Goal: Task Accomplishment & Management: Use online tool/utility

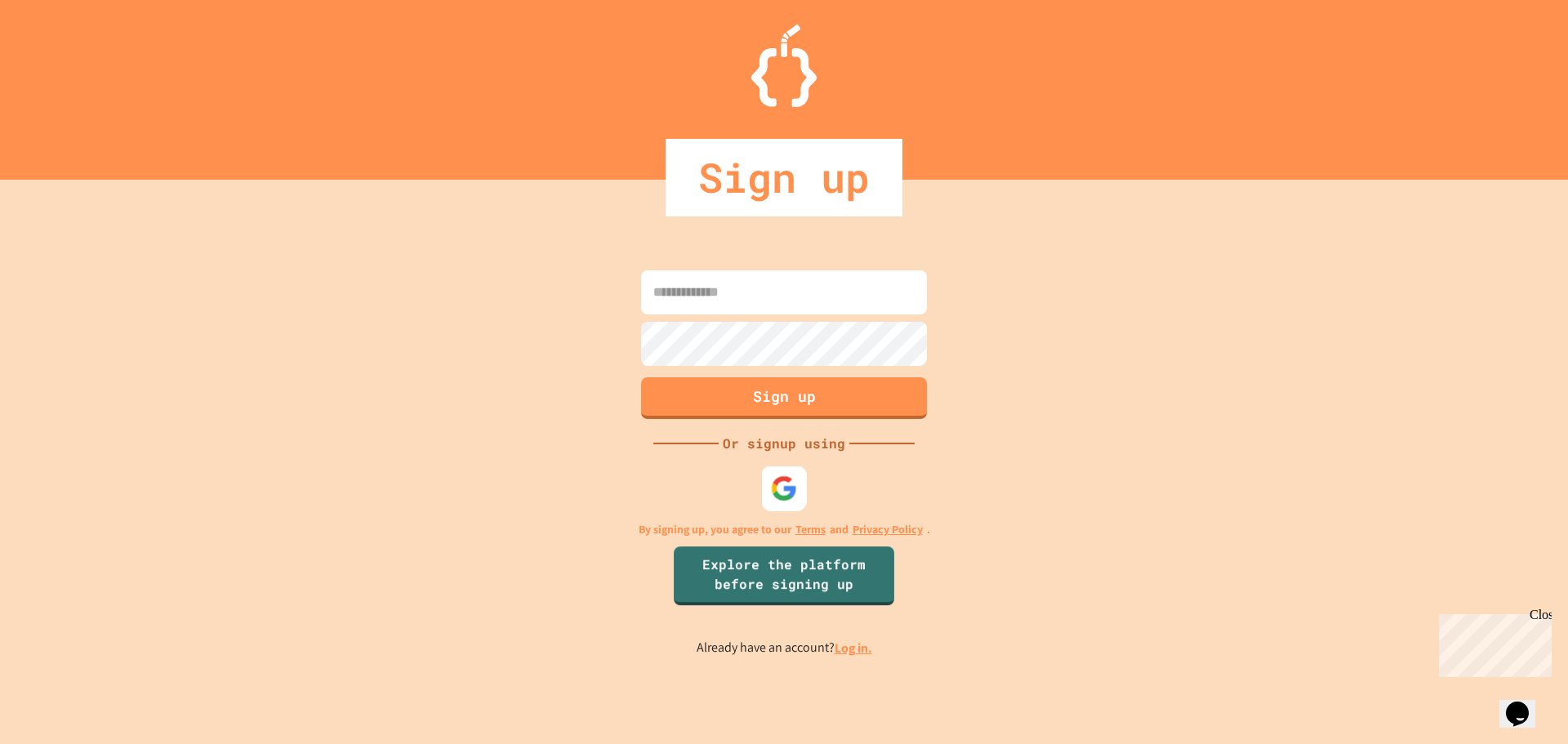
click at [792, 506] on div at bounding box center [784, 488] width 45 height 45
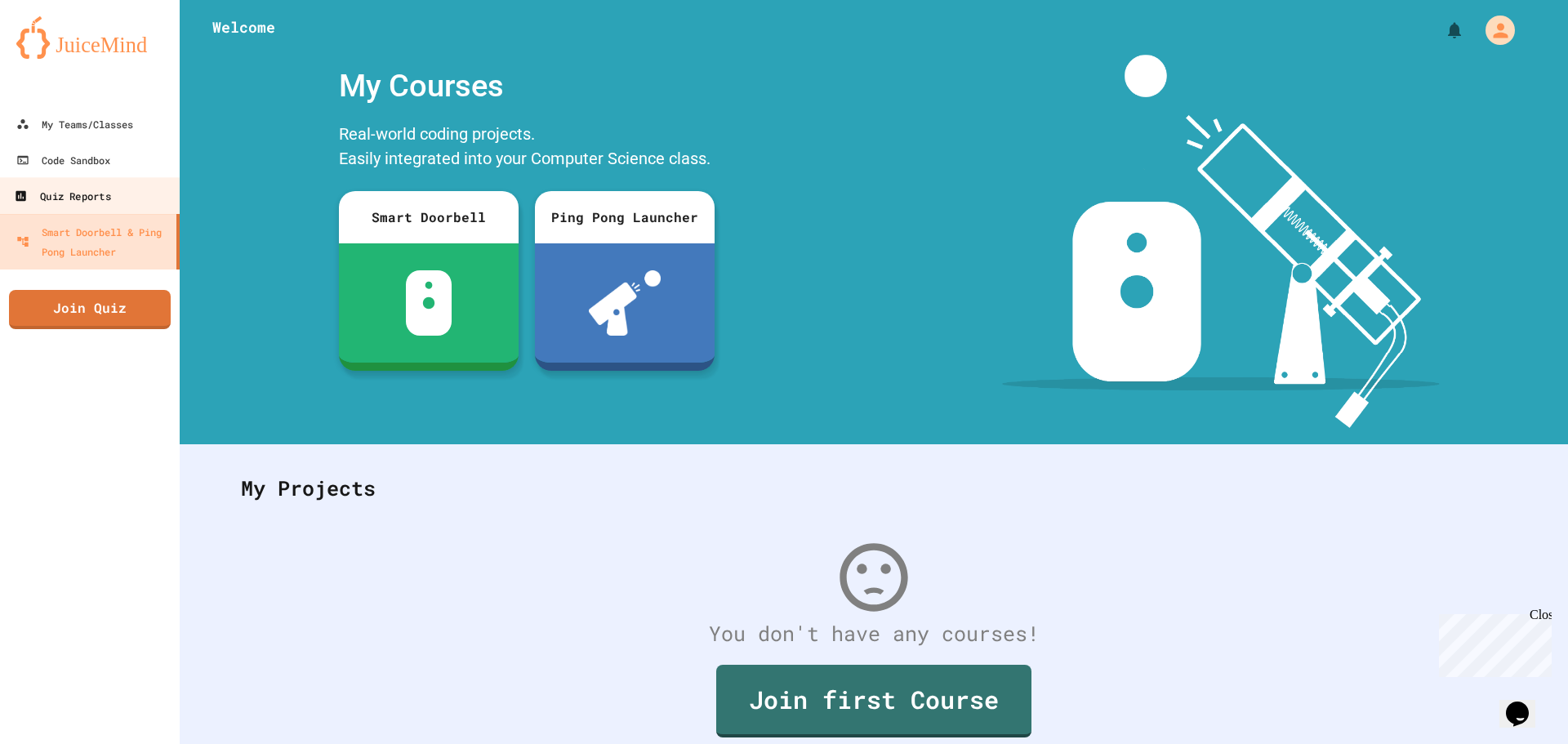
click at [73, 193] on div "Quiz Reports" at bounding box center [62, 197] width 97 height 20
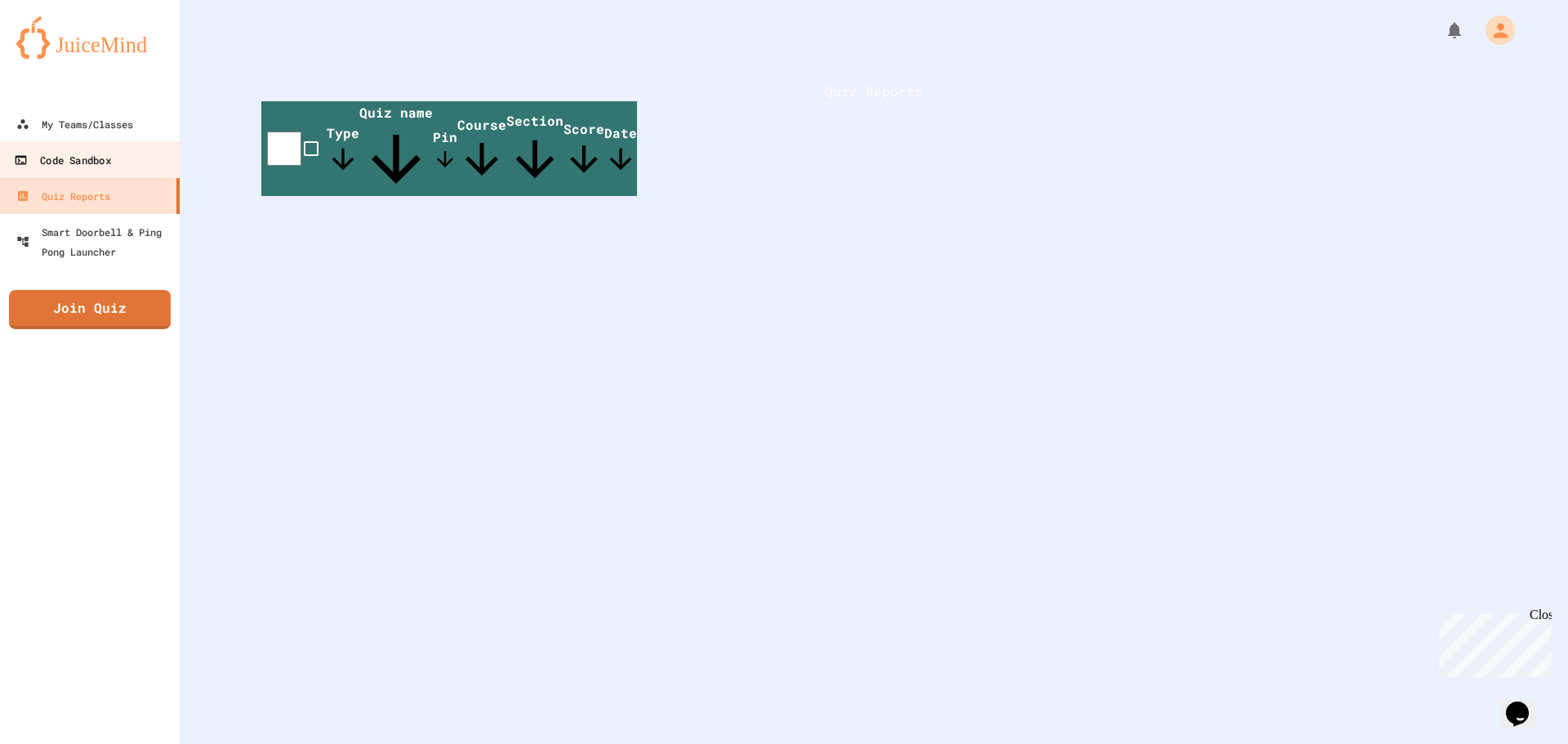
click at [77, 164] on div "Code Sandbox" at bounding box center [62, 160] width 97 height 20
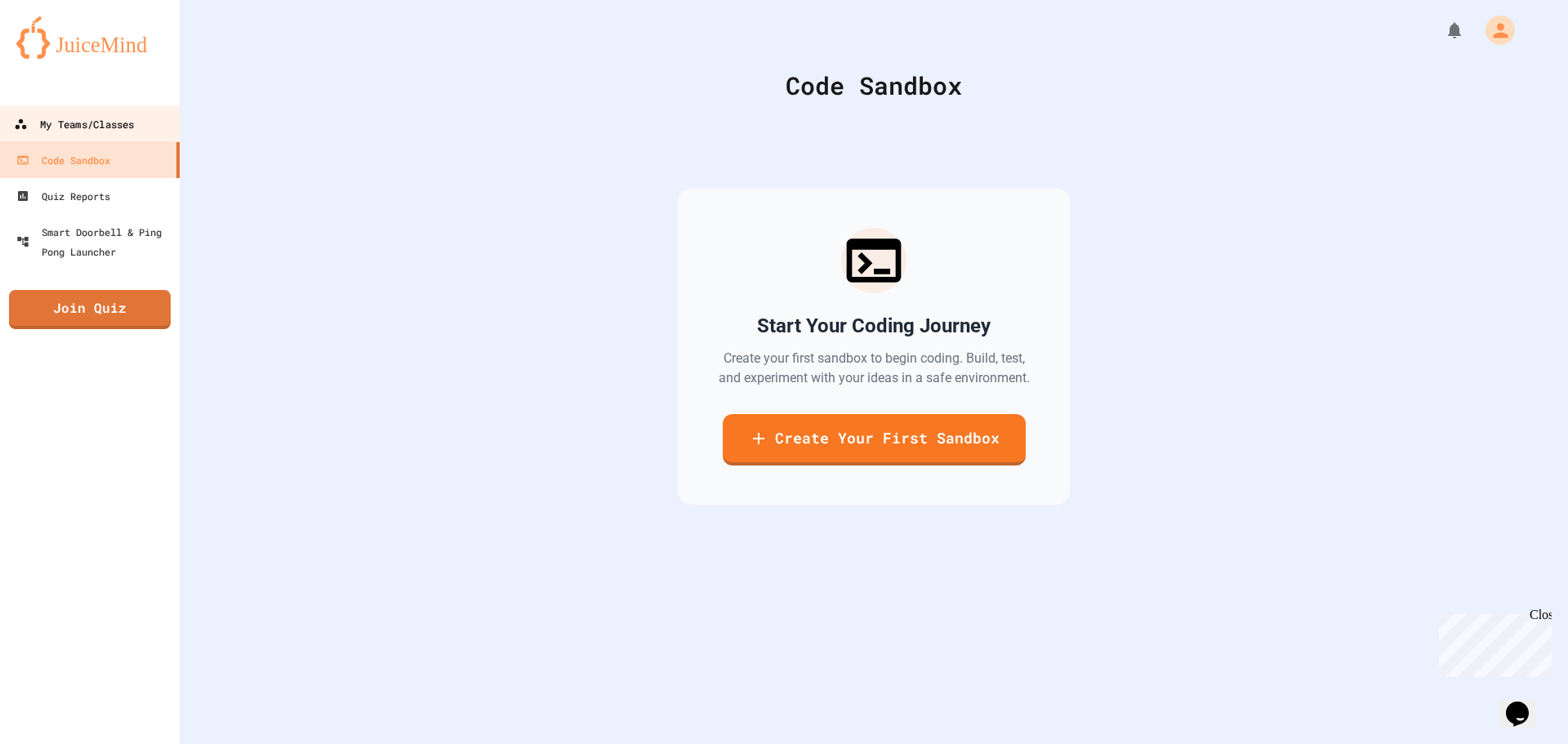
click at [86, 123] on div "My Teams/Classes" at bounding box center [74, 125] width 120 height 20
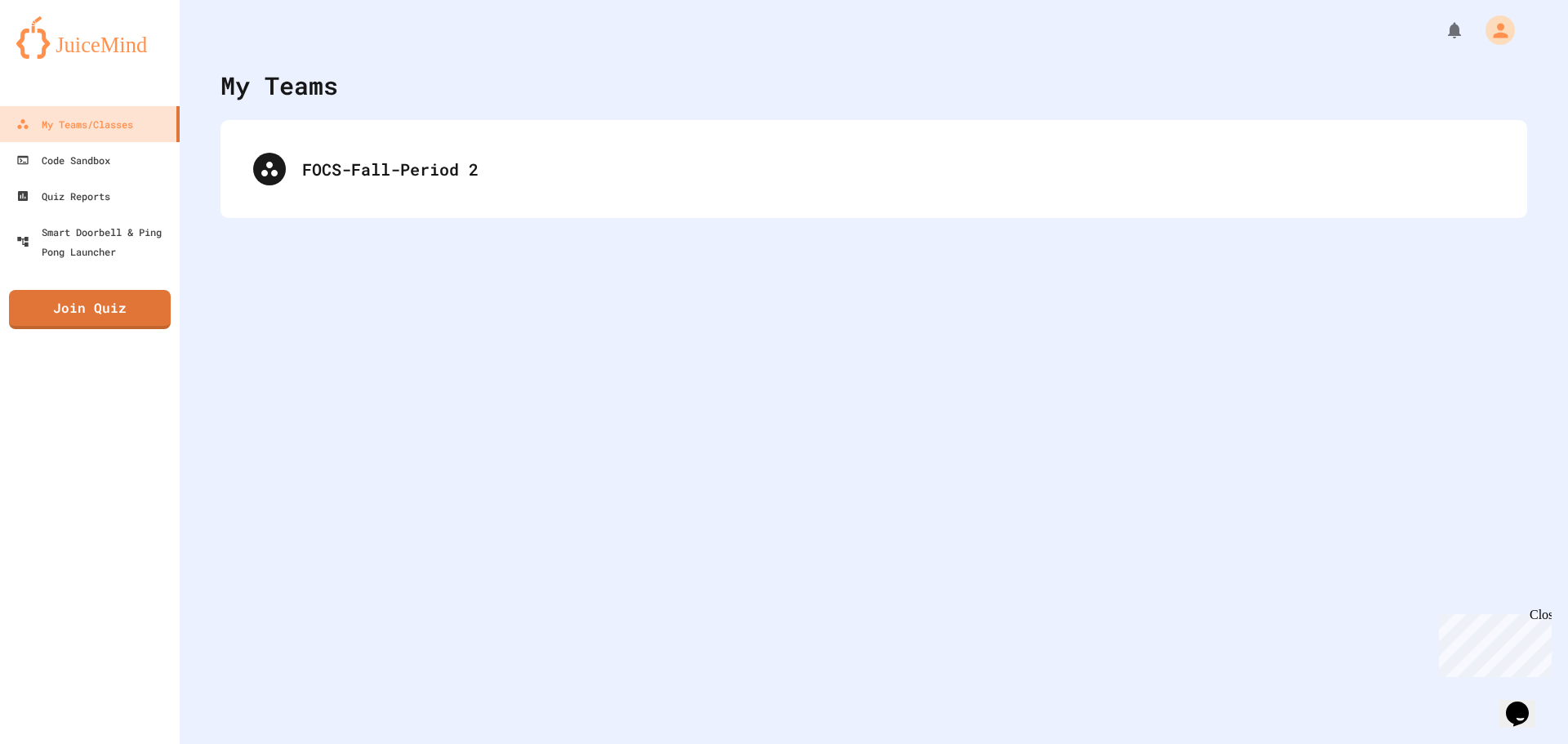
click at [449, 210] on div "FOCS-Fall-Period 2" at bounding box center [873, 170] width 1306 height 98
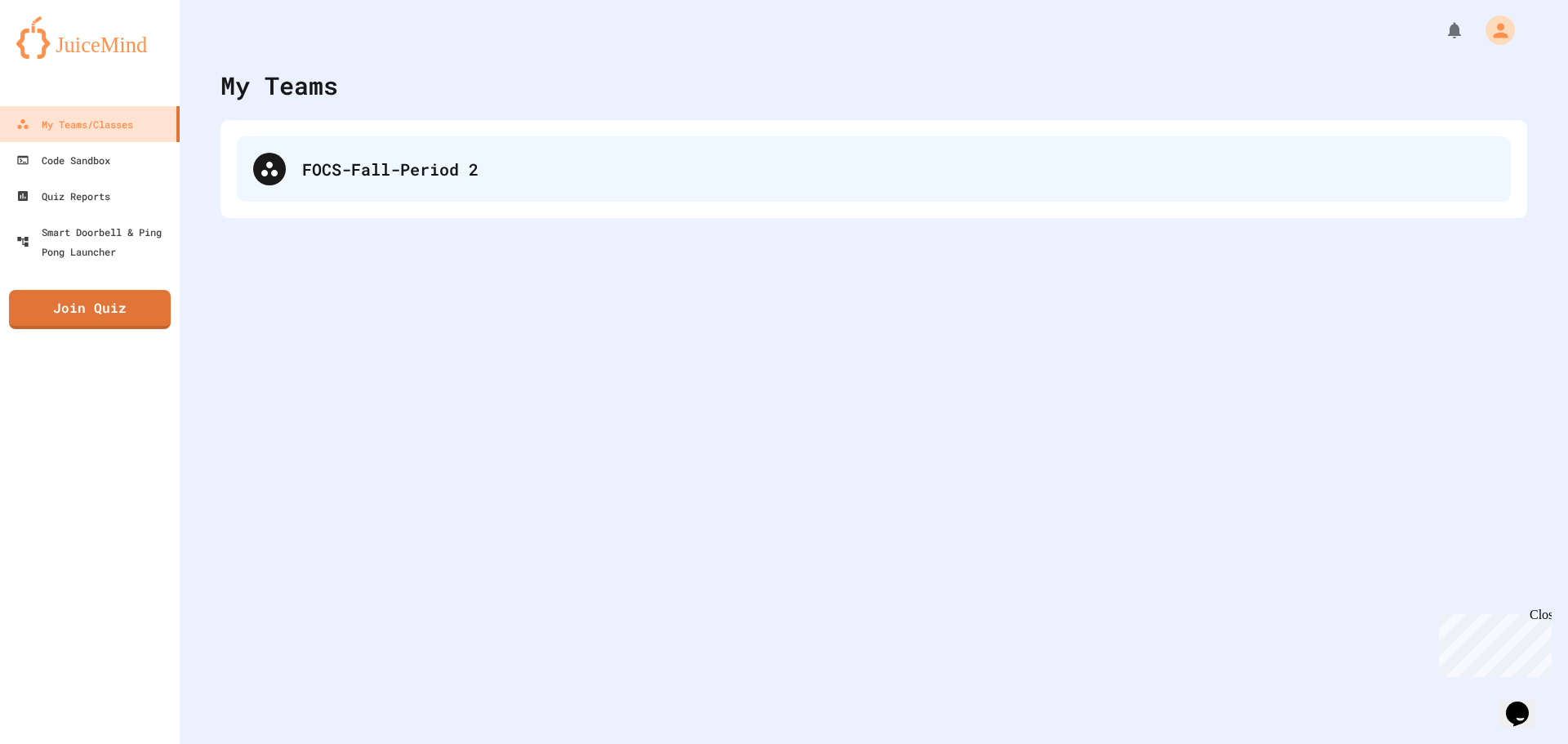
click at [441, 182] on div "FOCS-Fall-Period 2" at bounding box center [873, 169] width 1274 height 65
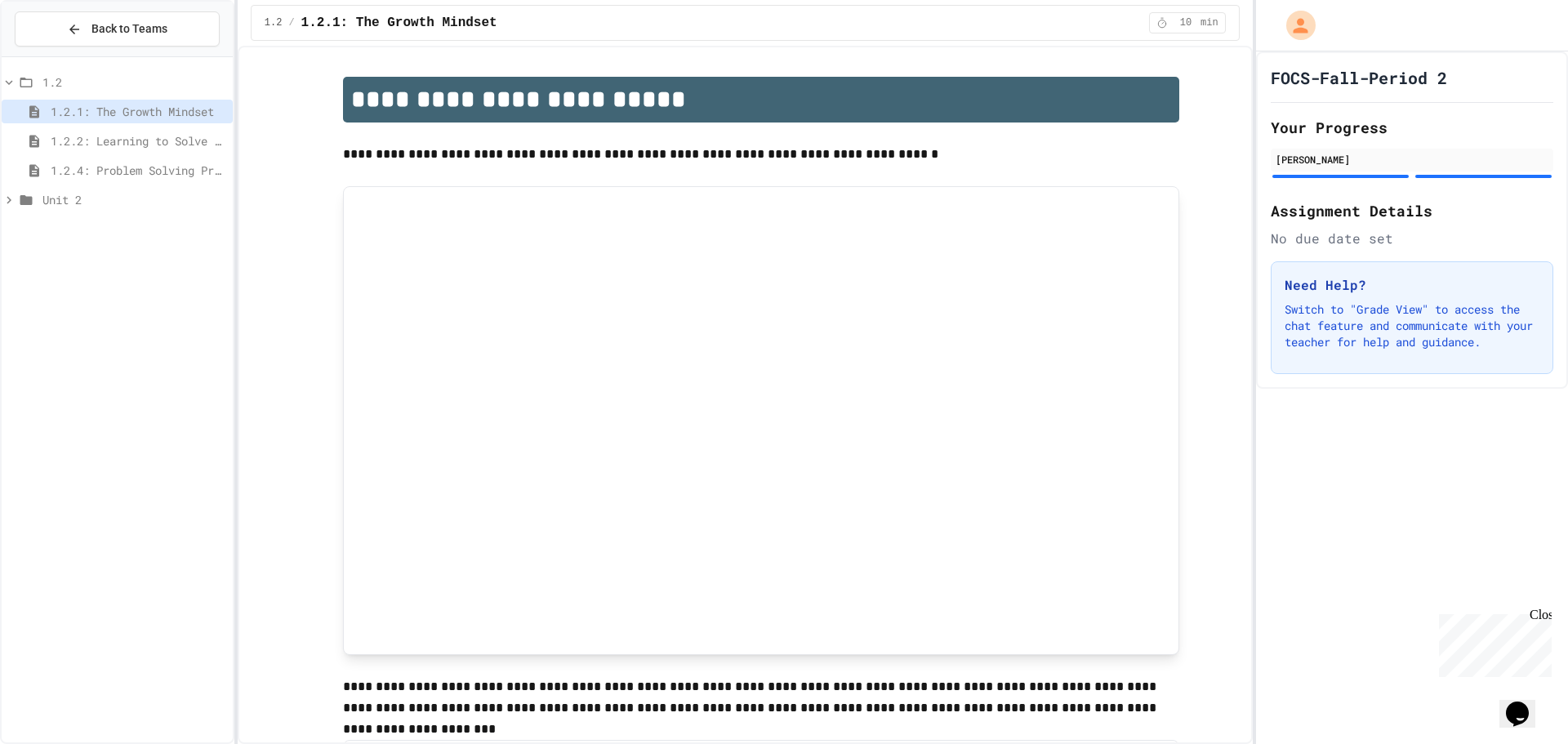
click at [154, 173] on span "1.2.4: Problem Solving Practice" at bounding box center [138, 171] width 176 height 17
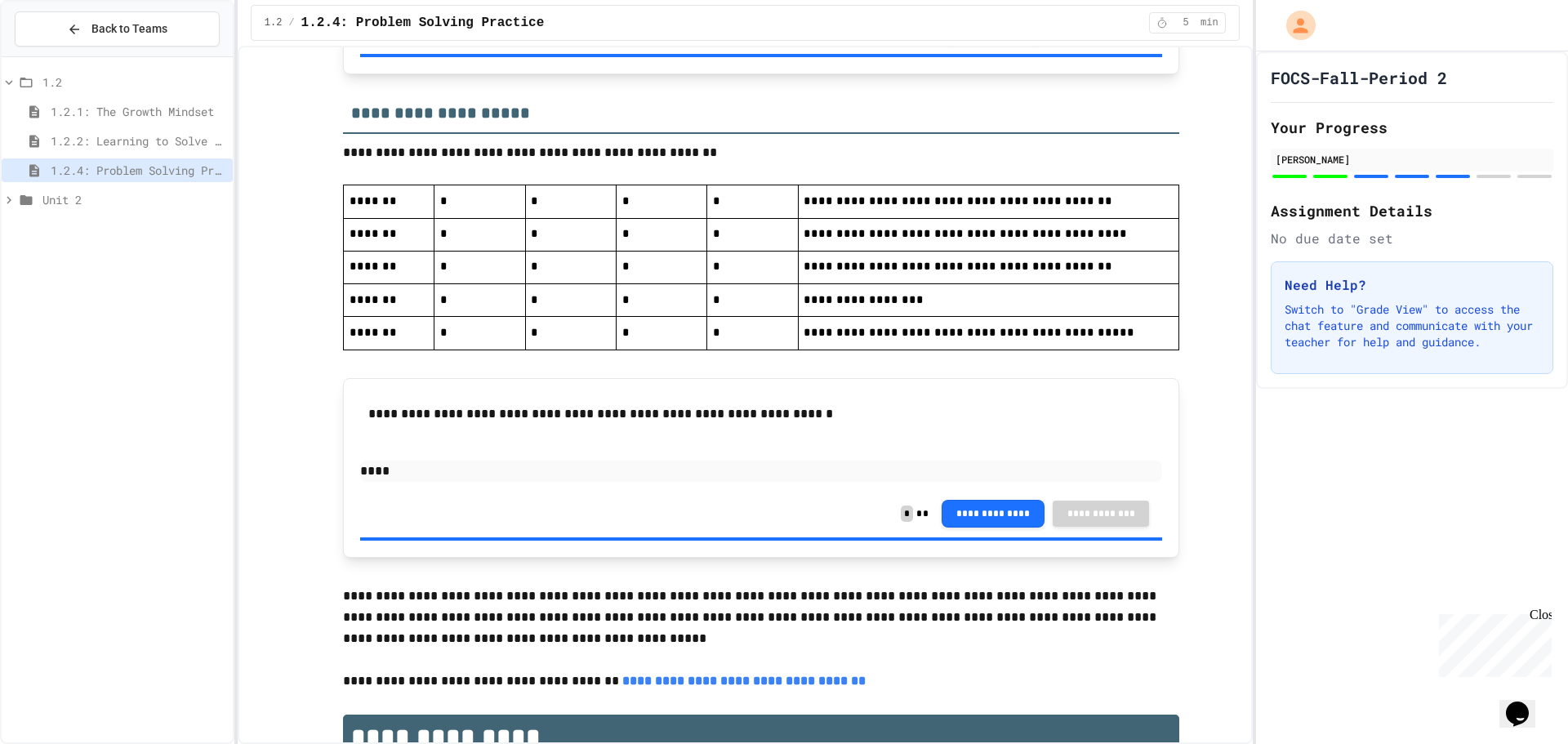
scroll to position [3516, 0]
drag, startPoint x: 462, startPoint y: 612, endPoint x: 463, endPoint y: 603, distance: 9.1
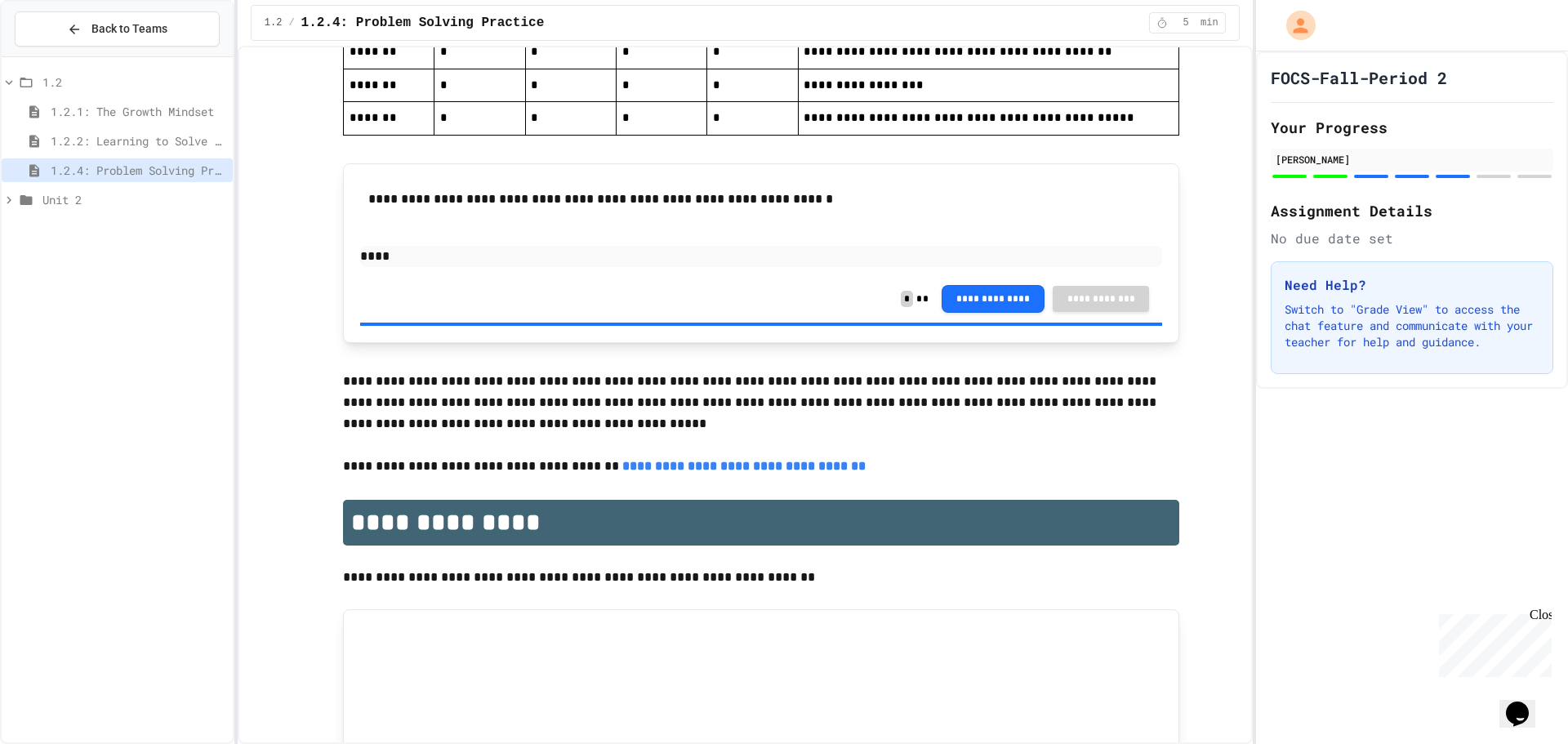
scroll to position [3762, 0]
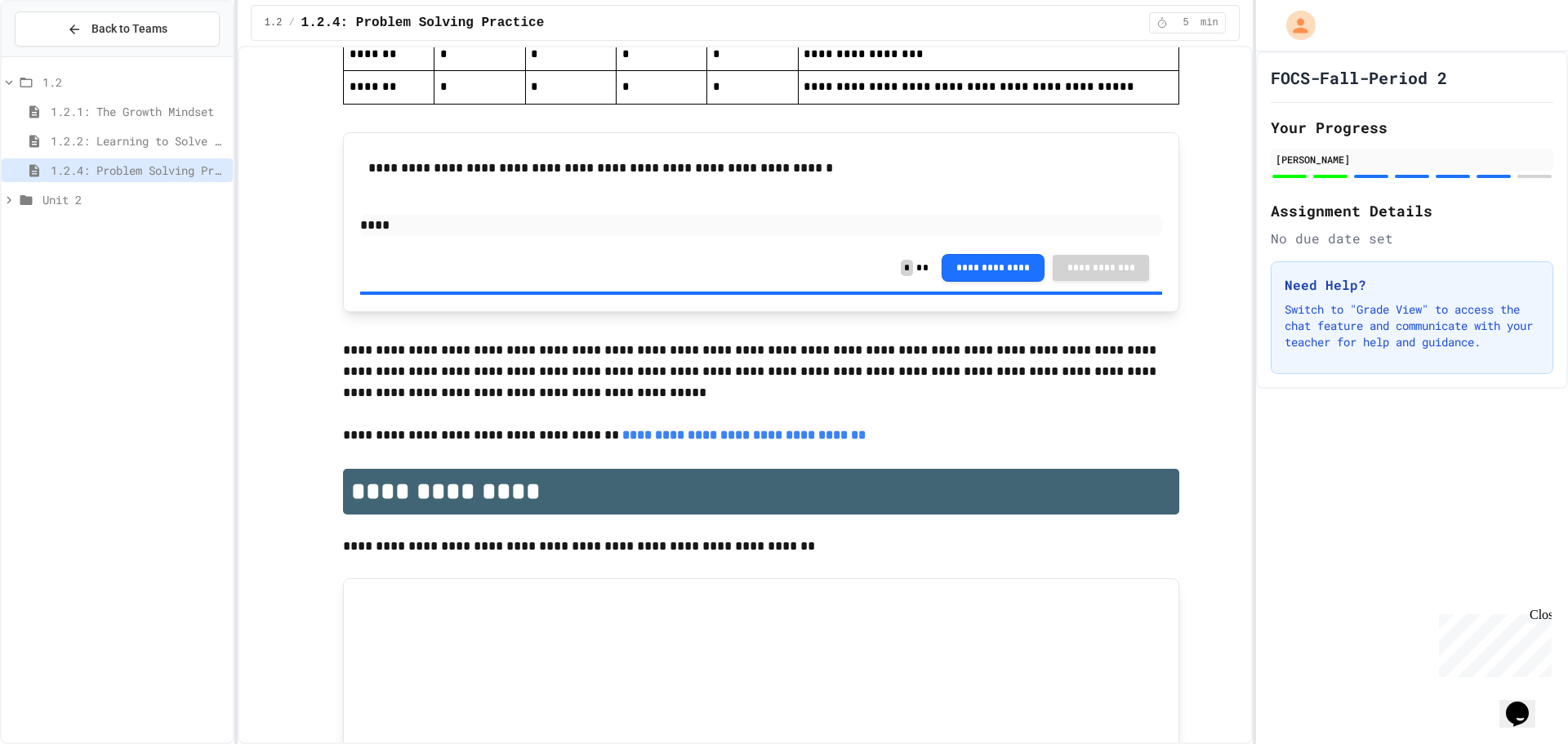
drag, startPoint x: 1092, startPoint y: 635, endPoint x: 1005, endPoint y: 573, distance: 106.8
drag, startPoint x: 914, startPoint y: 578, endPoint x: 894, endPoint y: 581, distance: 20.2
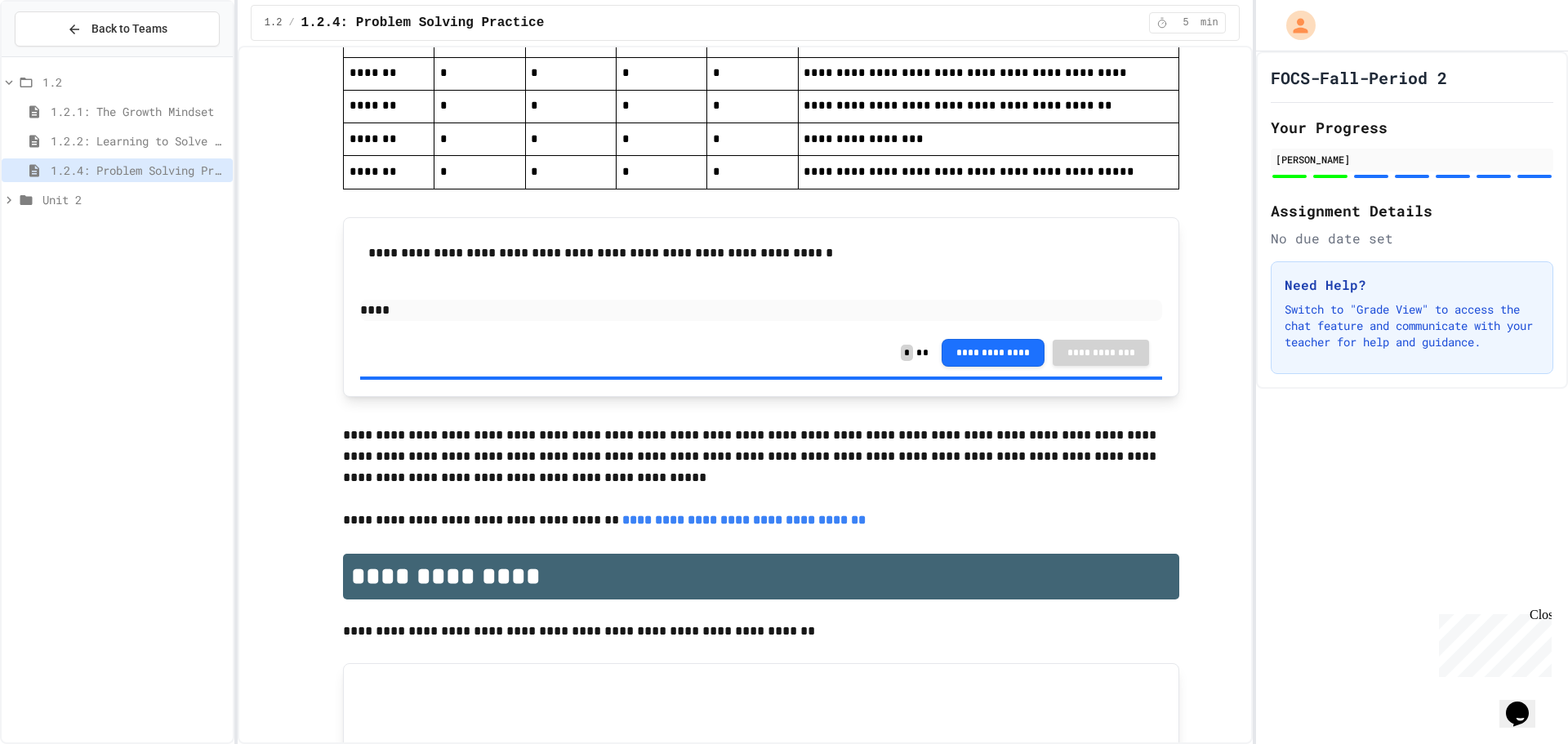
scroll to position [3600, 0]
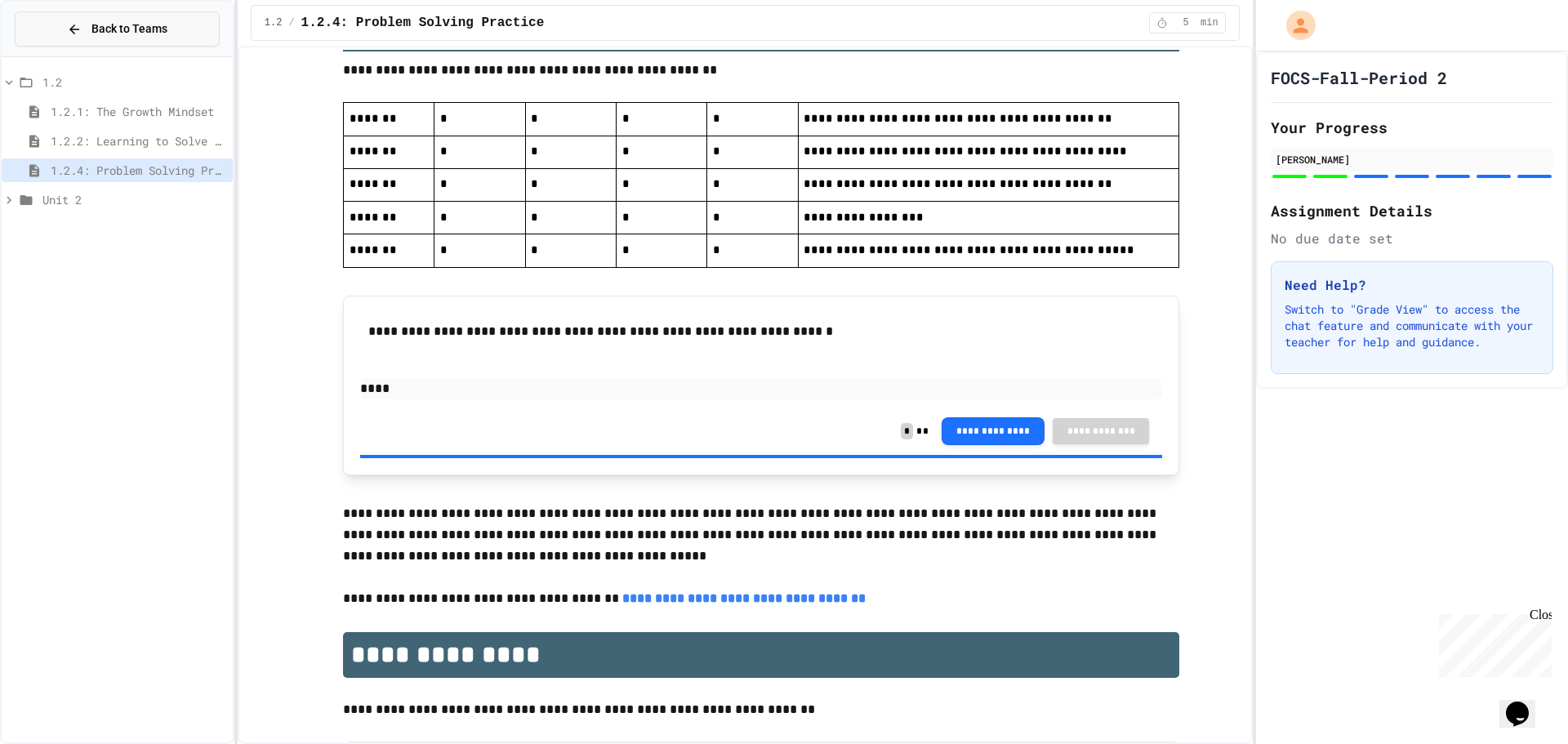
click at [62, 19] on button "Back to Teams" at bounding box center [117, 28] width 205 height 35
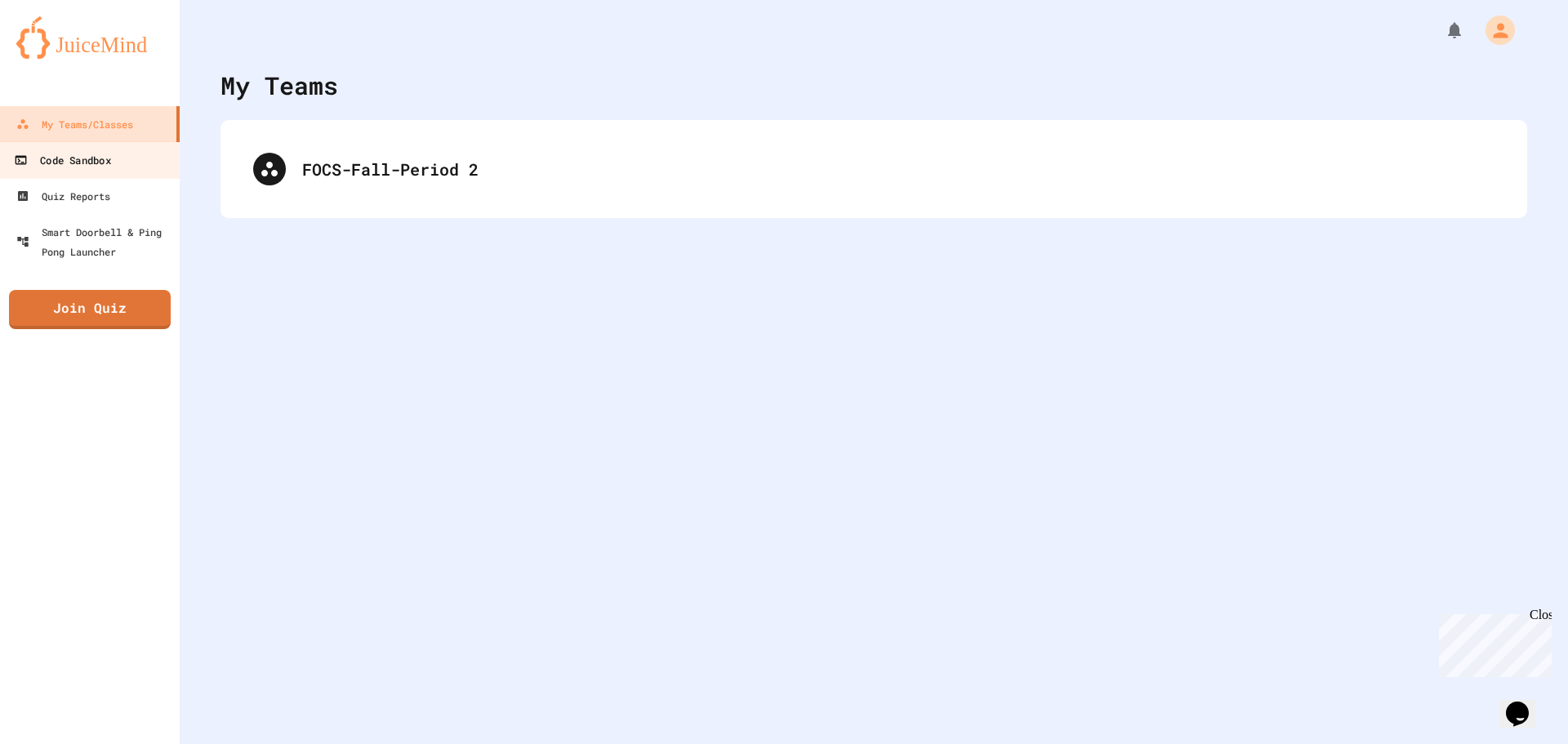
click at [112, 148] on link "Code Sandbox" at bounding box center [90, 159] width 186 height 36
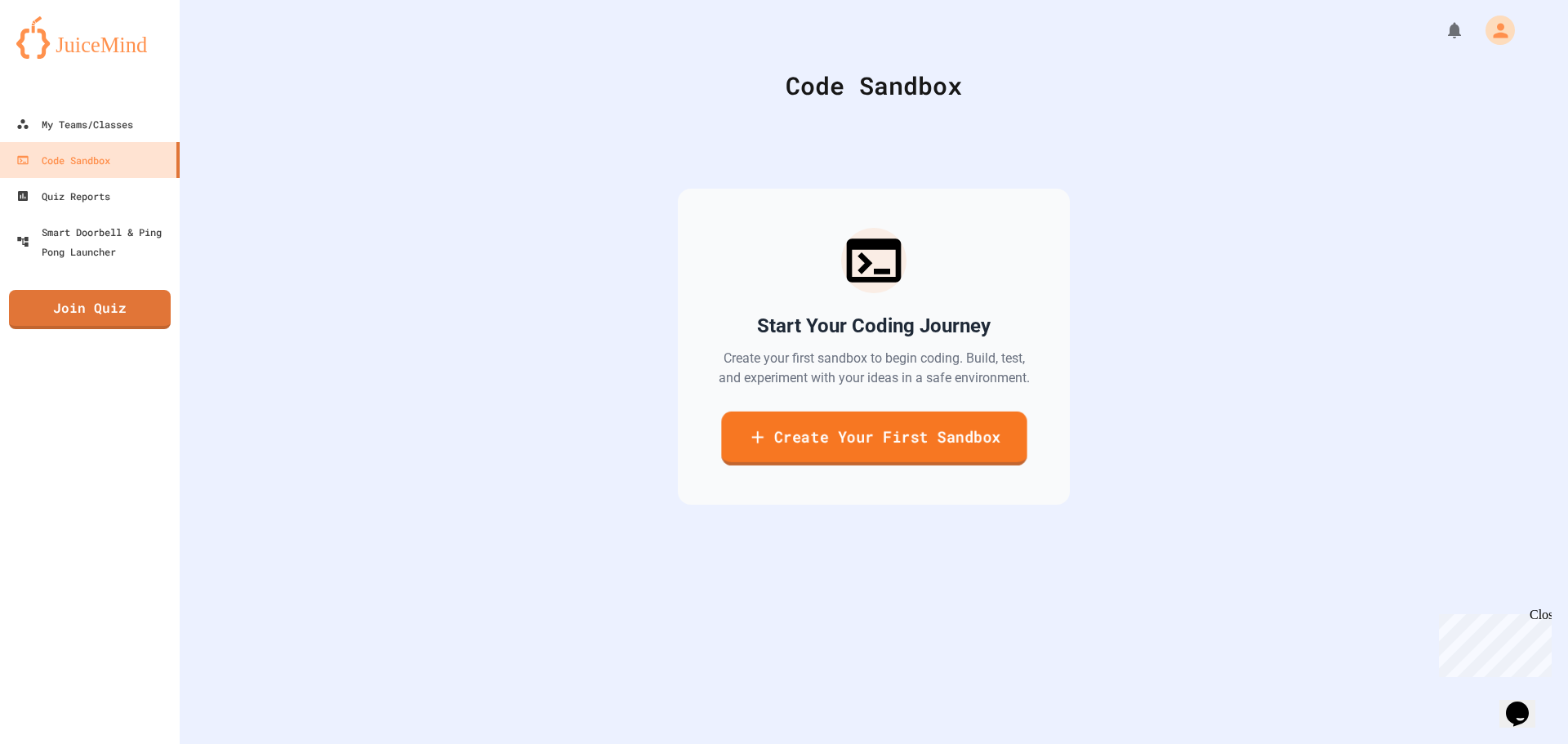
click at [856, 450] on link "Create Your First Sandbox" at bounding box center [873, 439] width 305 height 54
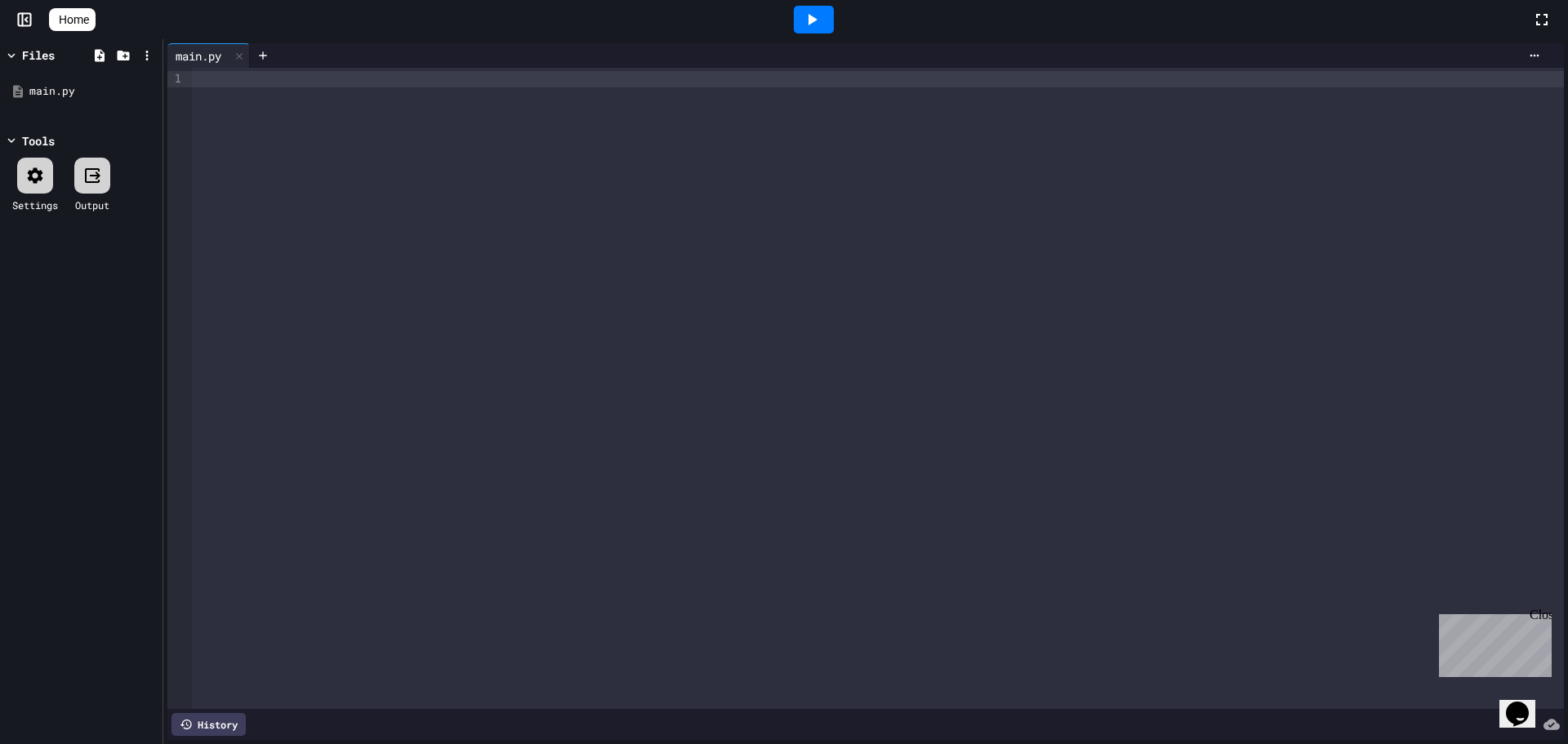
drag, startPoint x: 753, startPoint y: 439, endPoint x: 733, endPoint y: 433, distance: 20.9
click at [749, 438] on div at bounding box center [878, 389] width 1372 height 641
